Goal: Task Accomplishment & Management: Complete application form

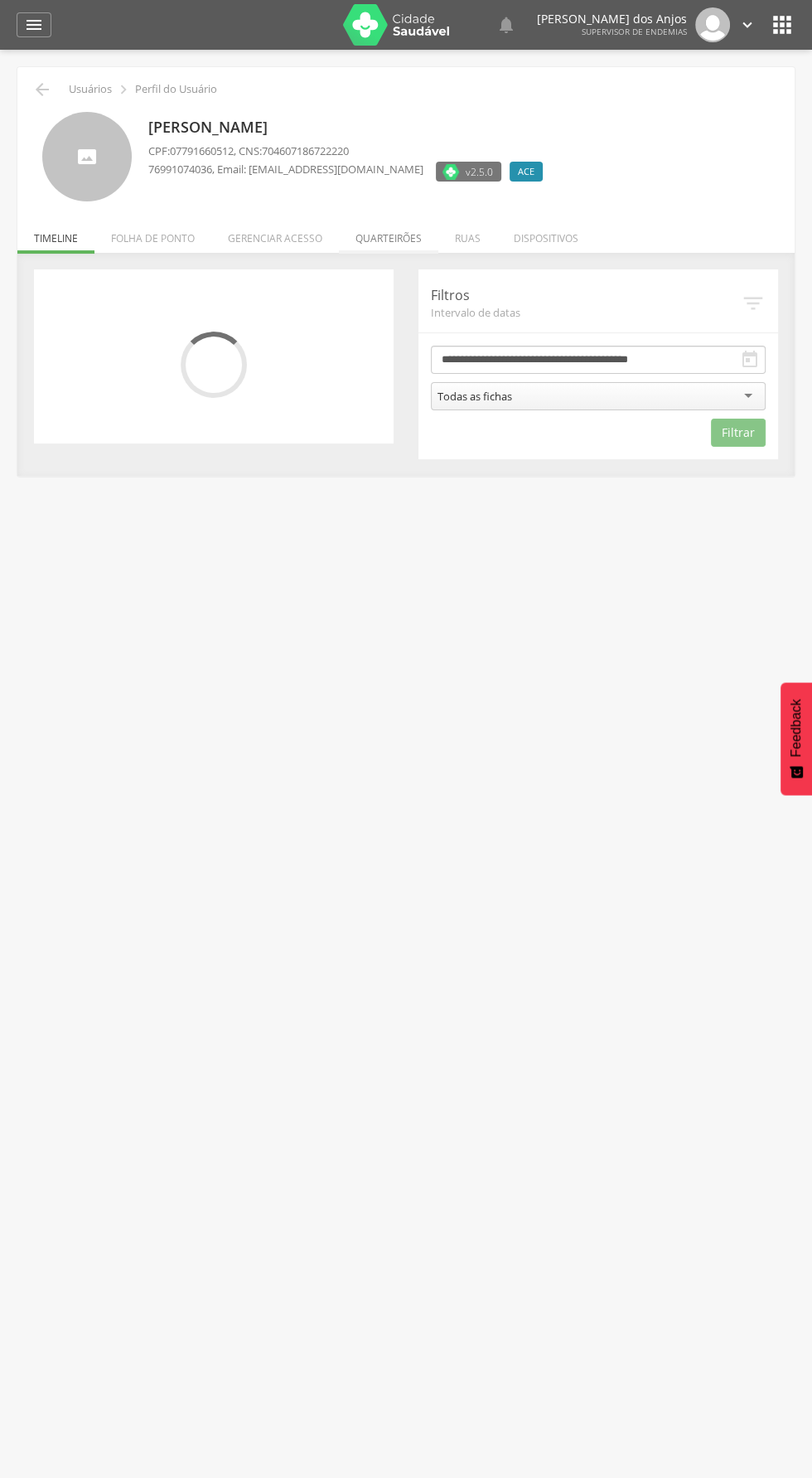
click at [394, 240] on li "Quarteirões" at bounding box center [389, 234] width 99 height 39
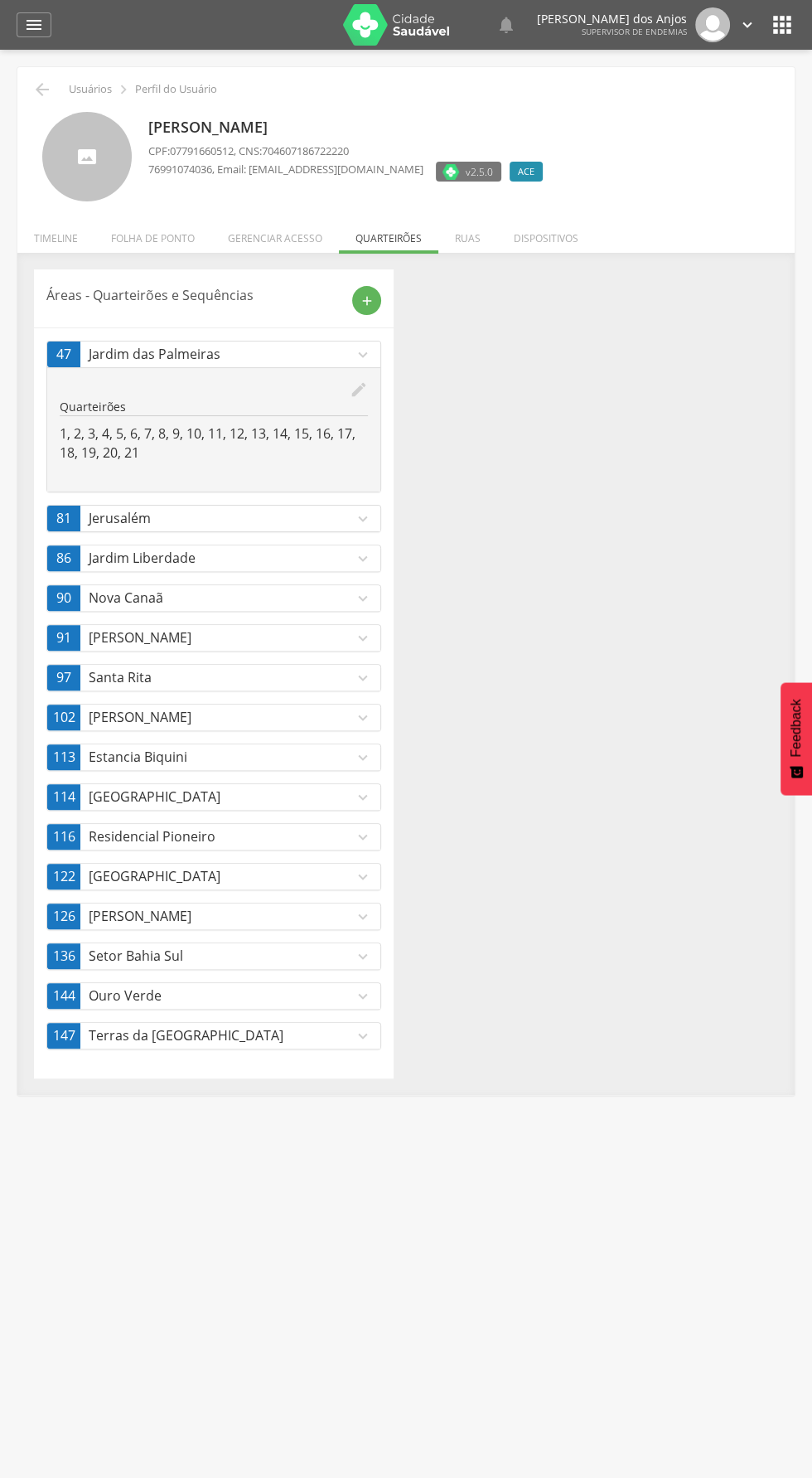
click at [310, 791] on p "[GEOGRAPHIC_DATA]" at bounding box center [221, 798] width 265 height 19
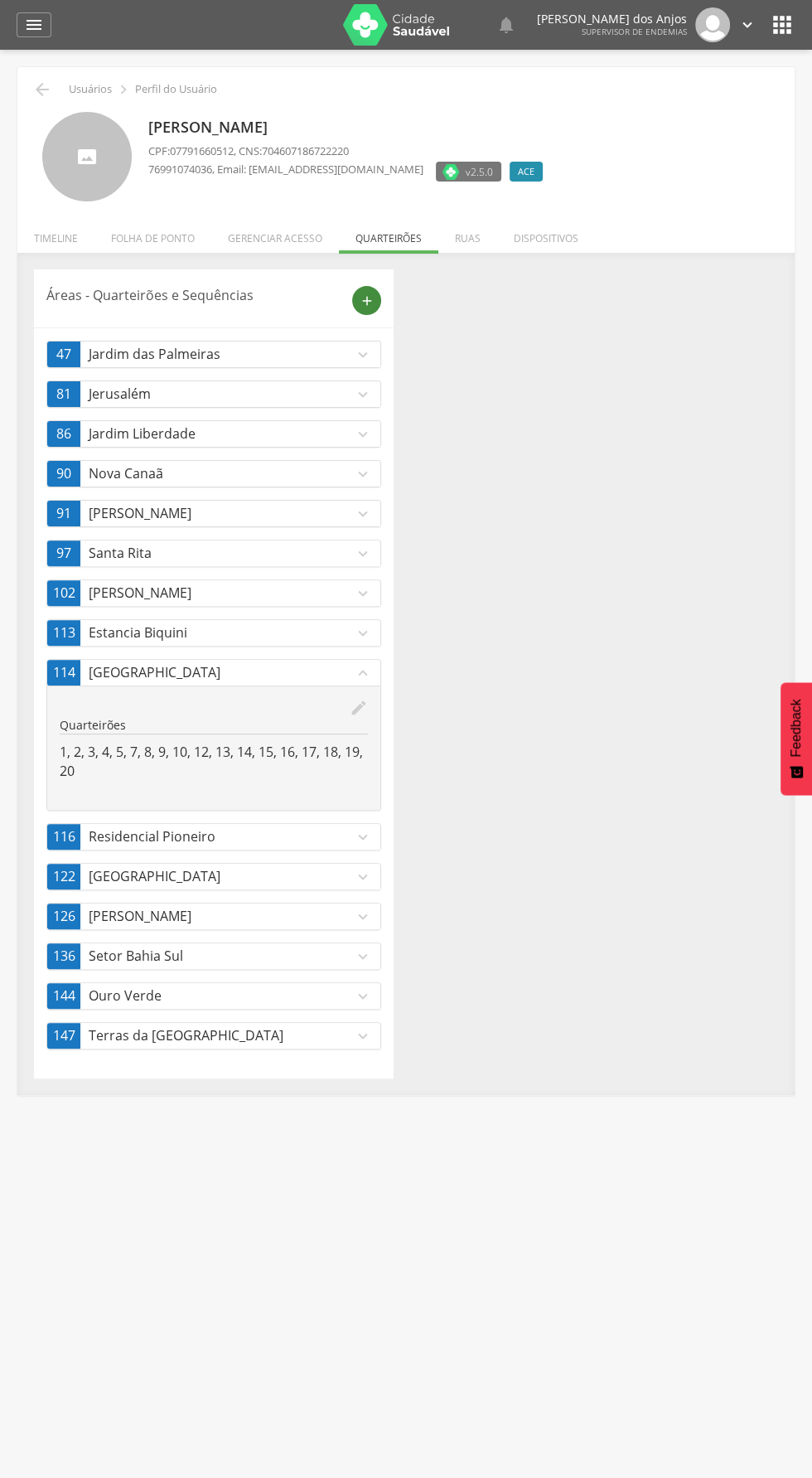
click at [365, 297] on icon "add" at bounding box center [366, 300] width 14 height 14
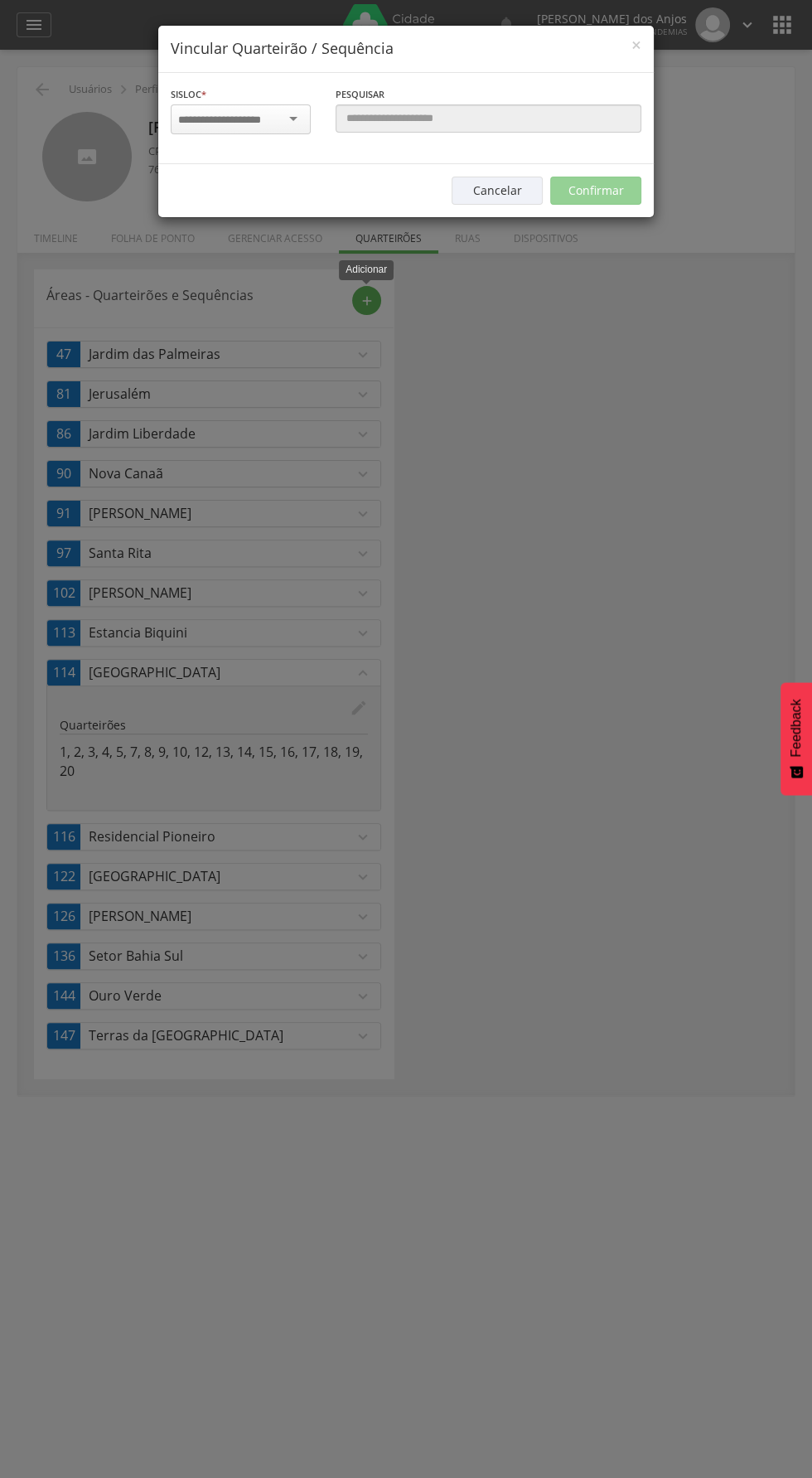
click at [265, 119] on input "select-one" at bounding box center [230, 120] width 103 height 14
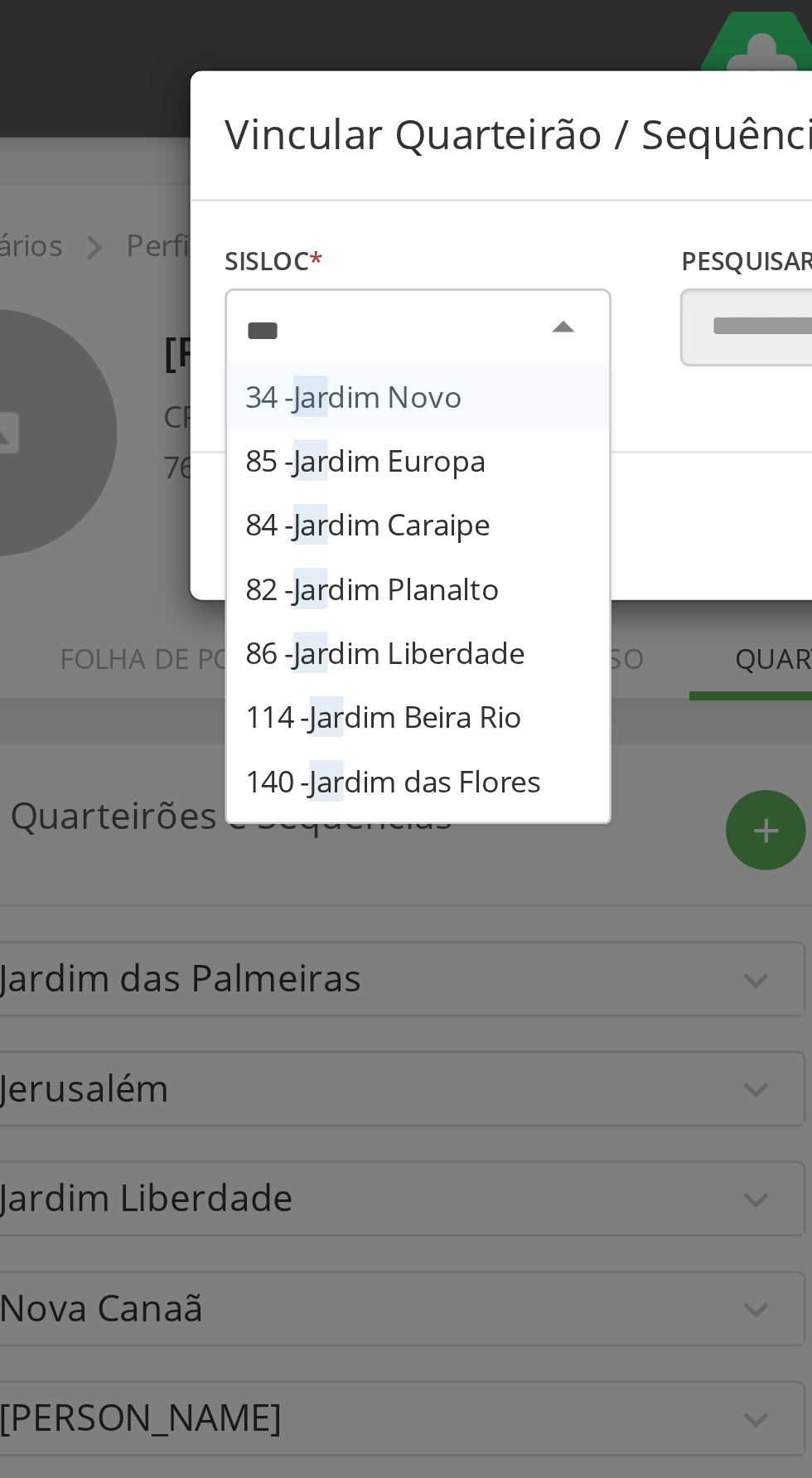
type input "****"
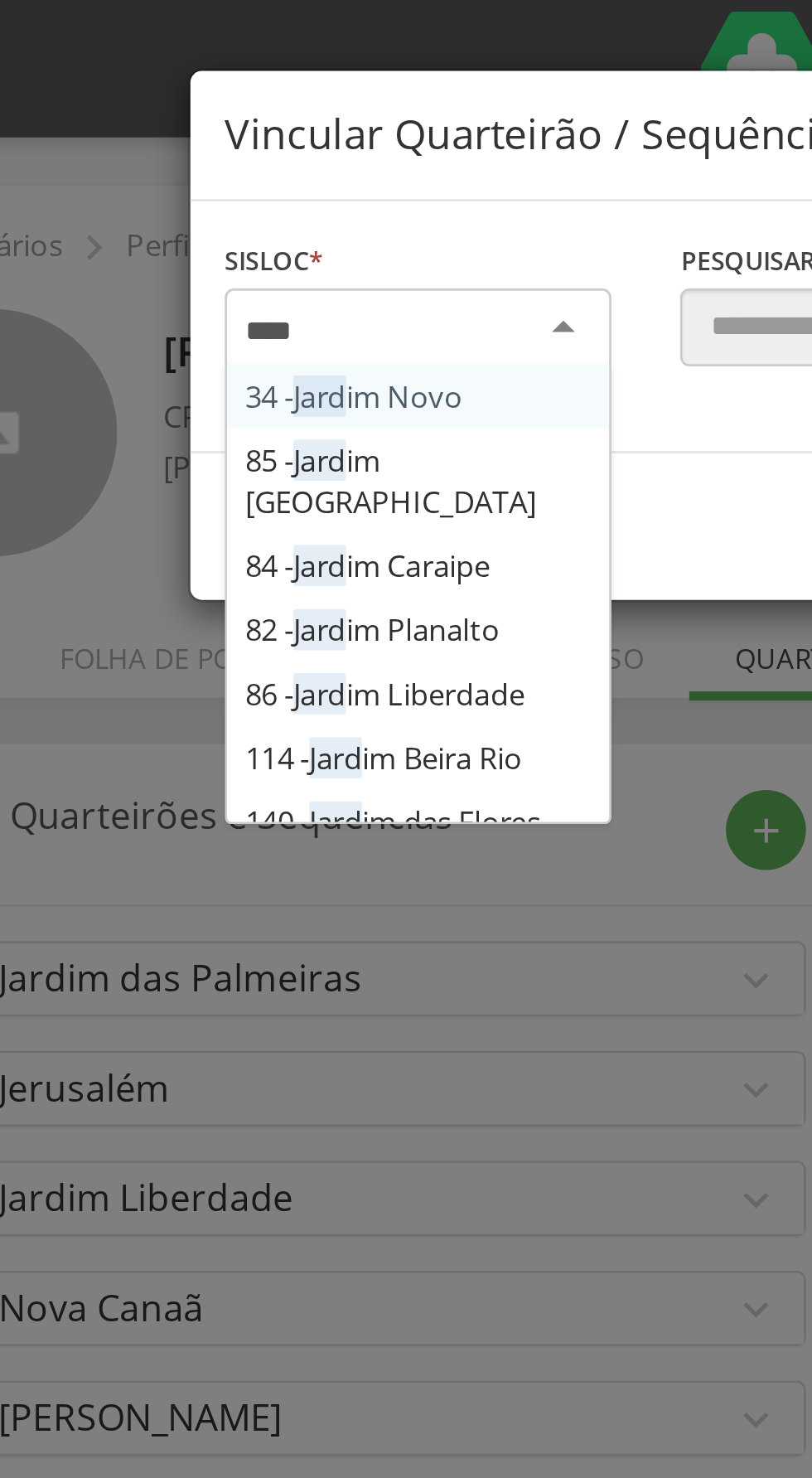
scroll to position [41, 0]
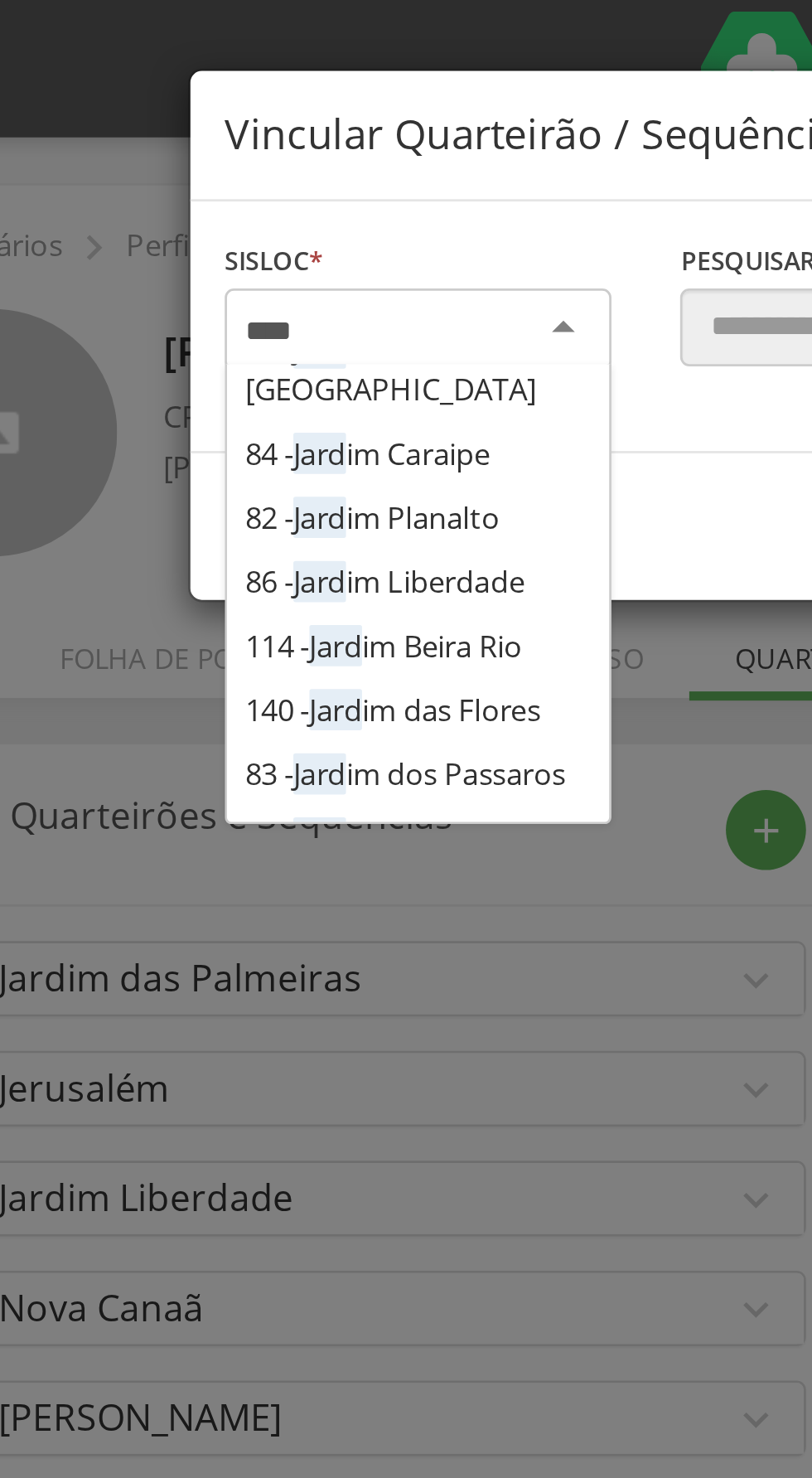
click at [262, 164] on div "Sisloc * 34 - Jard im Novo 85 - Jard im Europa 84 - Jard im Caraipe 82 - Jard i…" at bounding box center [406, 119] width 496 height 92
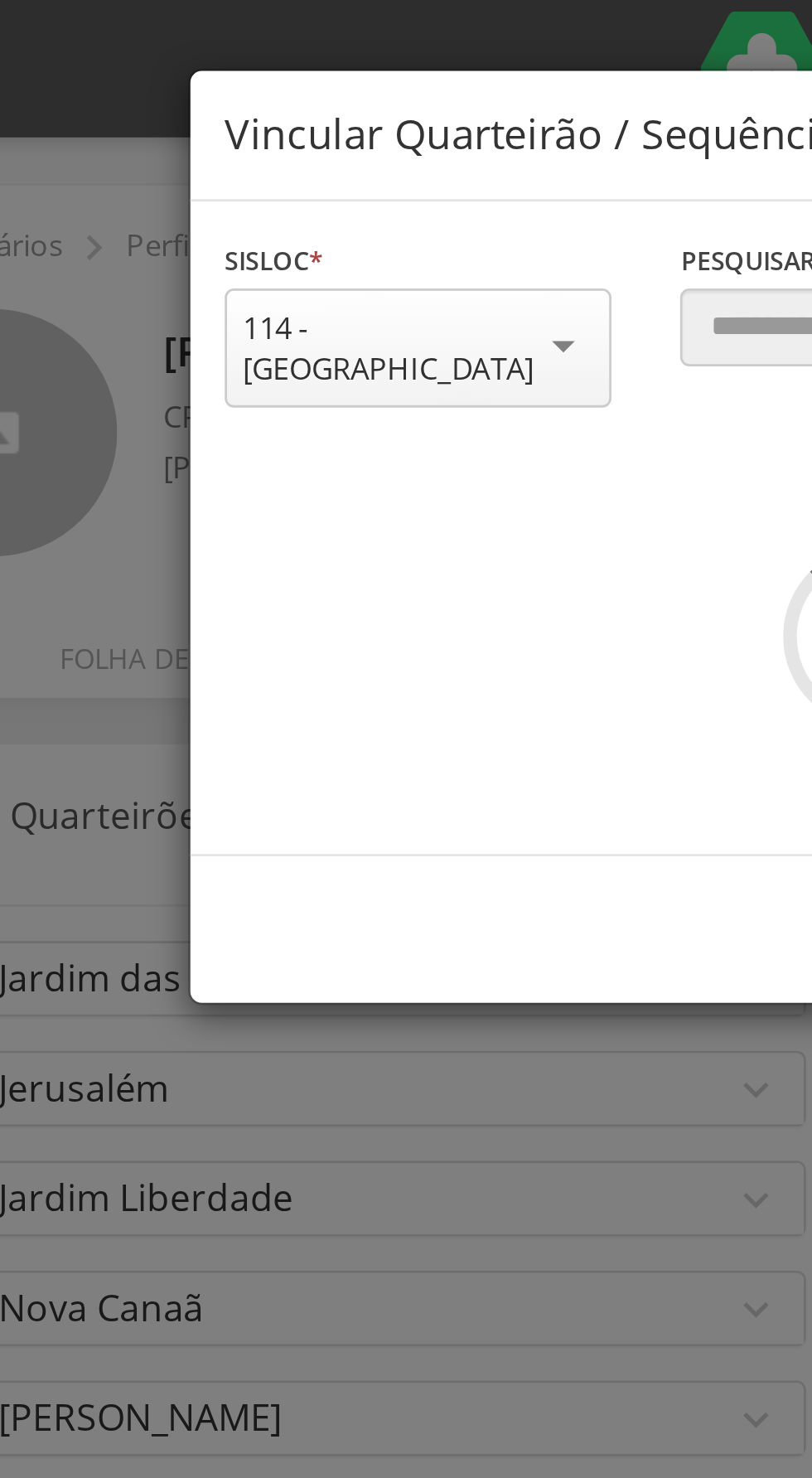
scroll to position [0, 0]
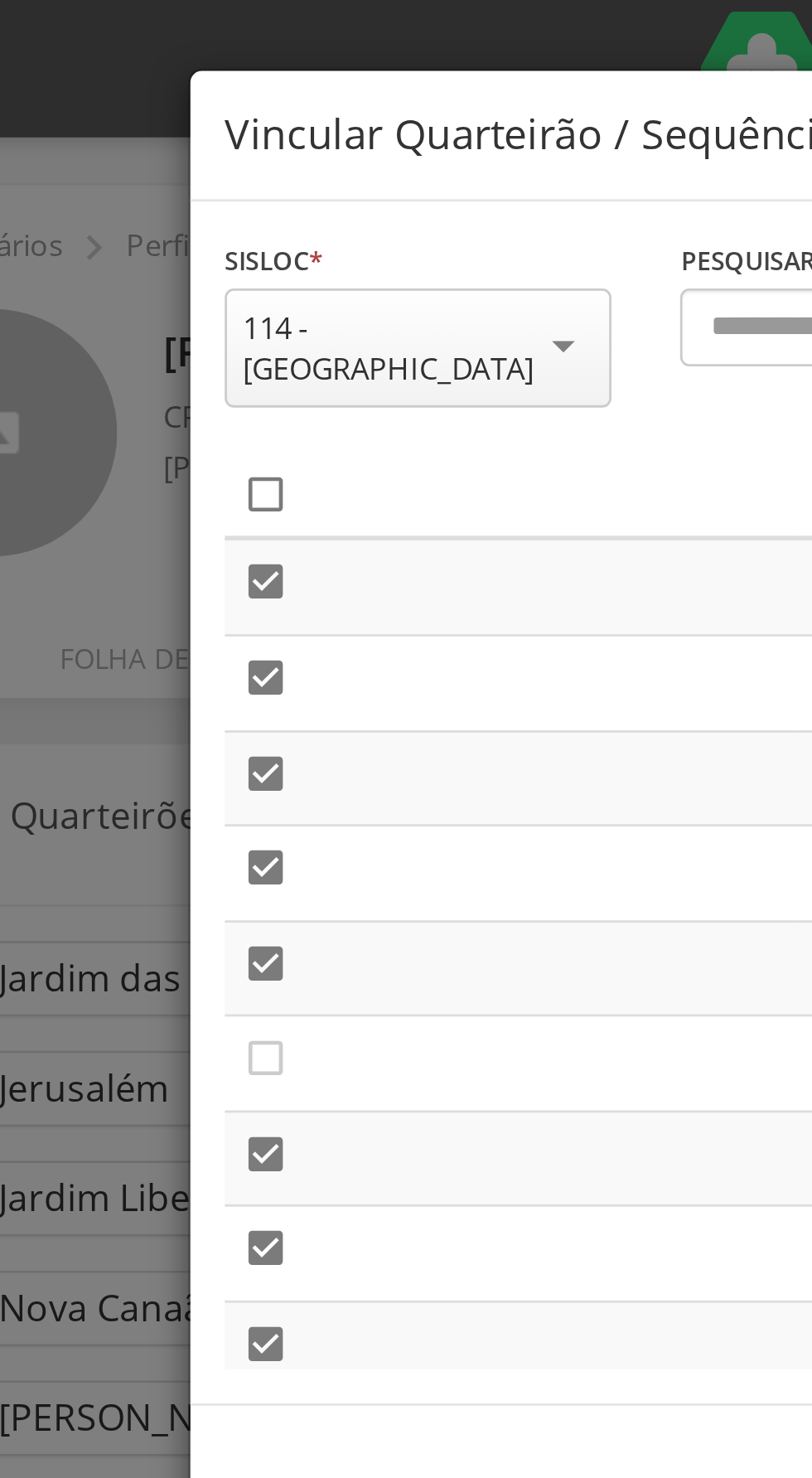
click at [183, 171] on icon "" at bounding box center [185, 178] width 16 height 16
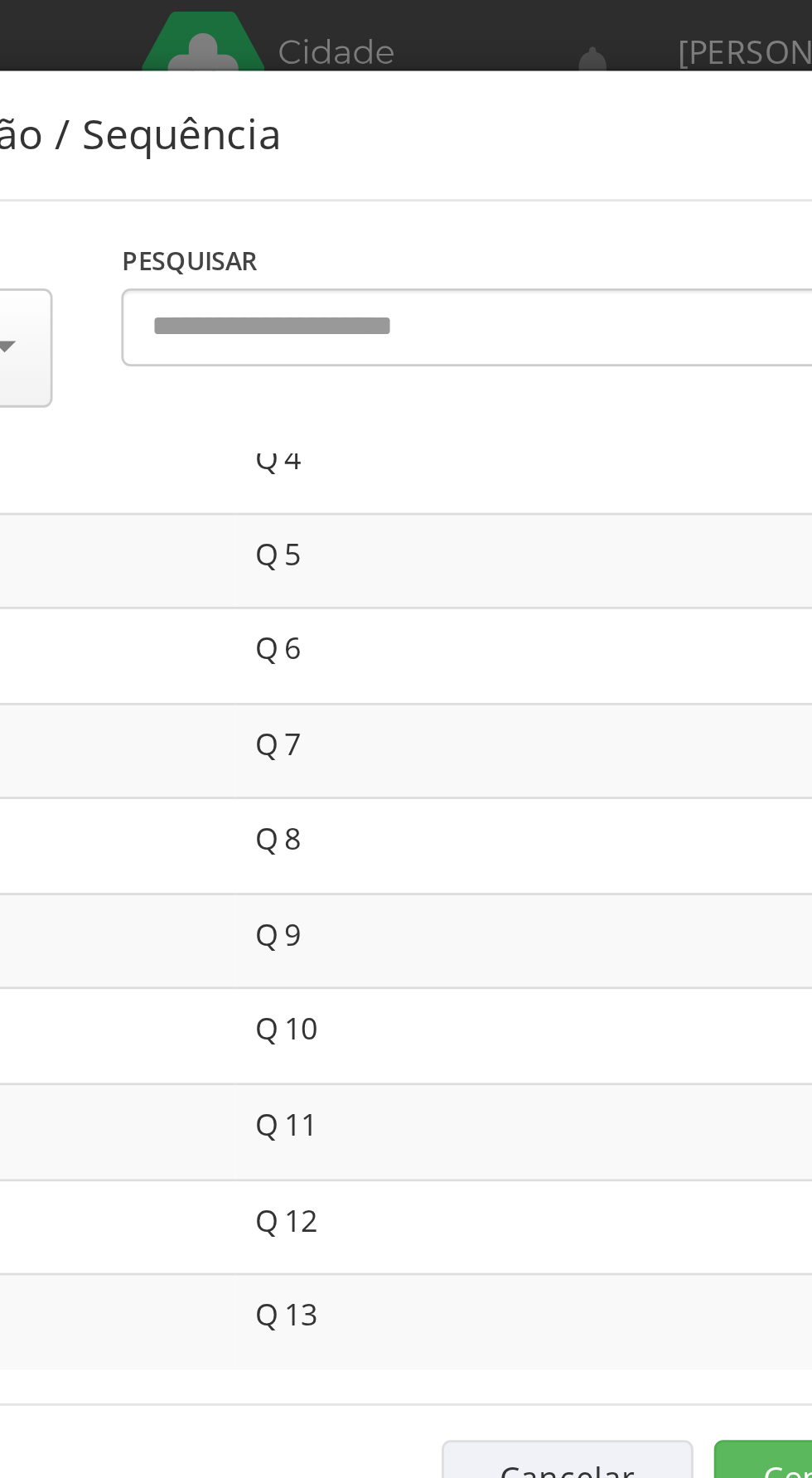
scroll to position [147, 0]
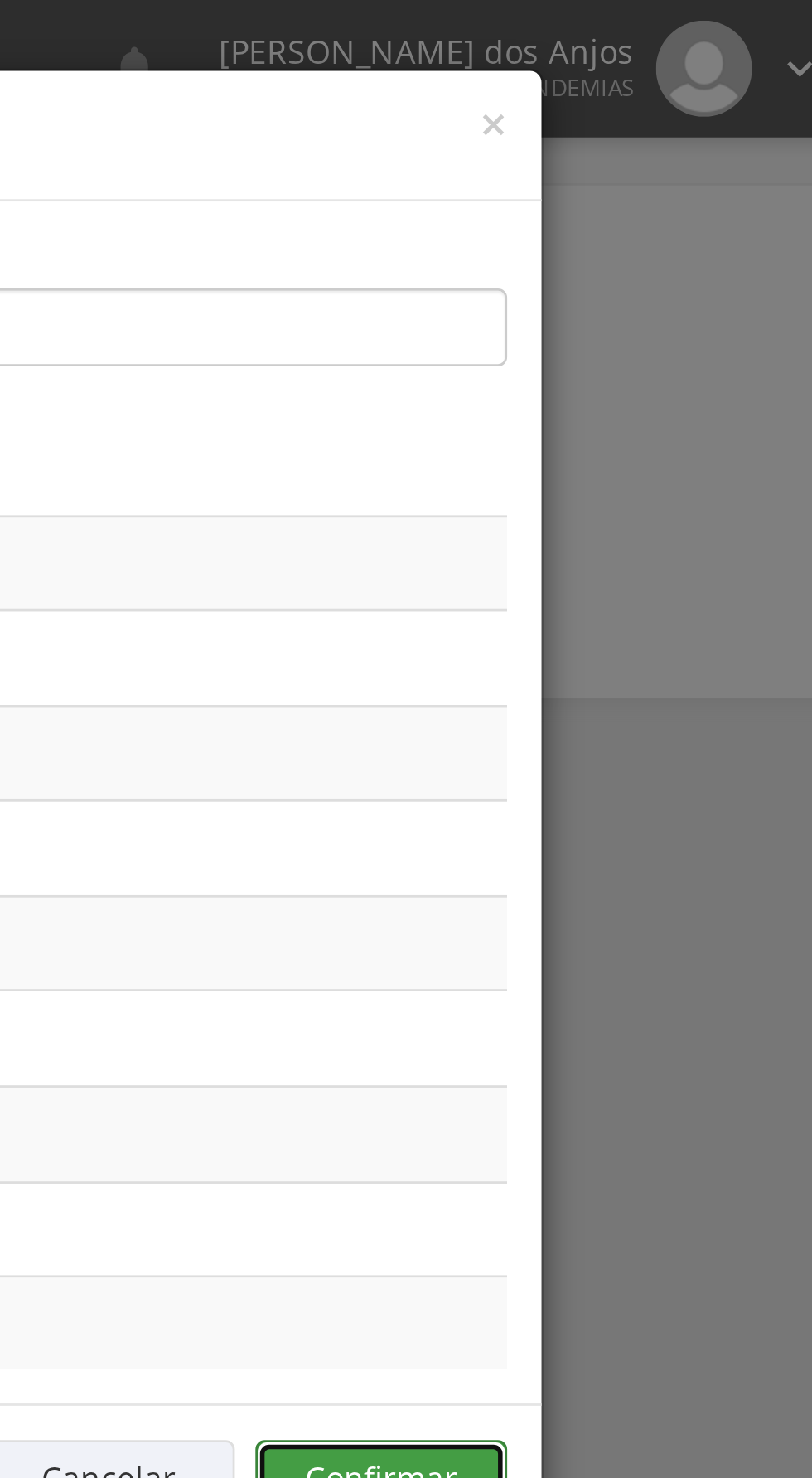
click at [597, 522] on button "Confirmar" at bounding box center [596, 535] width 92 height 28
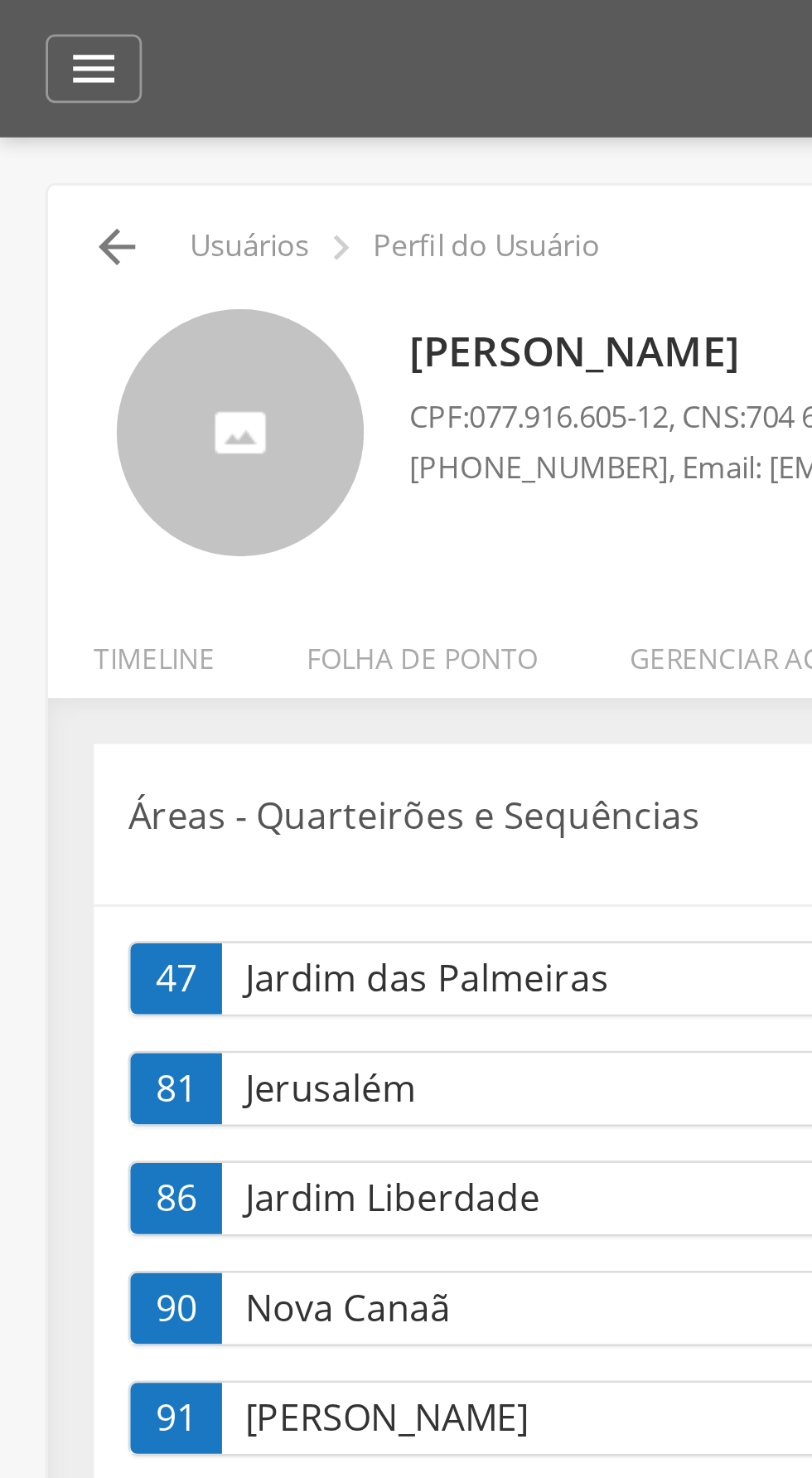
click at [40, 94] on icon "" at bounding box center [42, 90] width 20 height 20
